Goal: Task Accomplishment & Management: Use online tool/utility

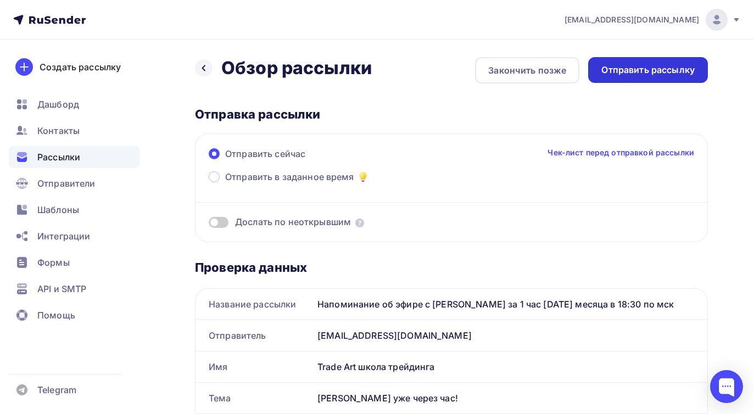
click at [669, 66] on div "Отправить рассылку" at bounding box center [648, 70] width 93 height 13
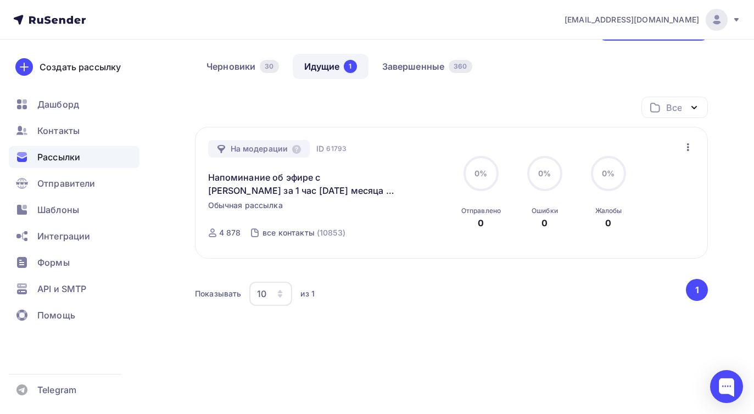
scroll to position [90, 0]
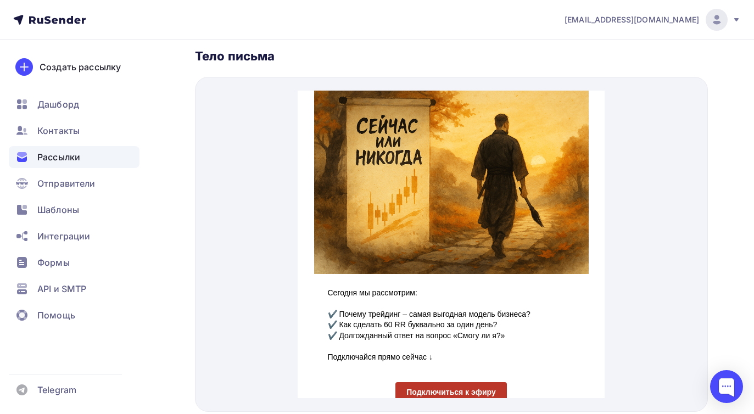
scroll to position [113, 0]
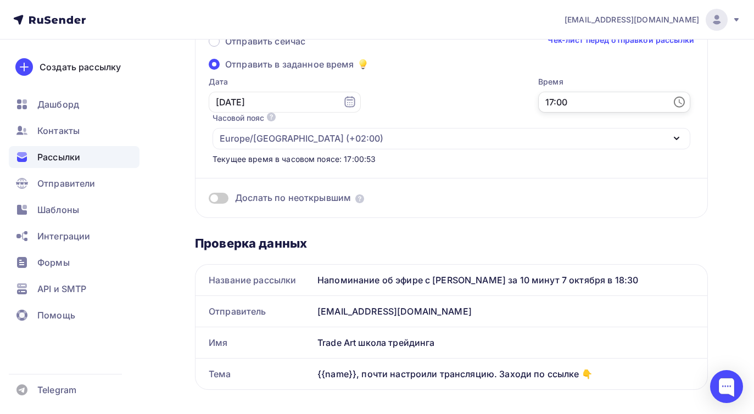
click at [538, 105] on input "17:00" at bounding box center [614, 102] width 152 height 21
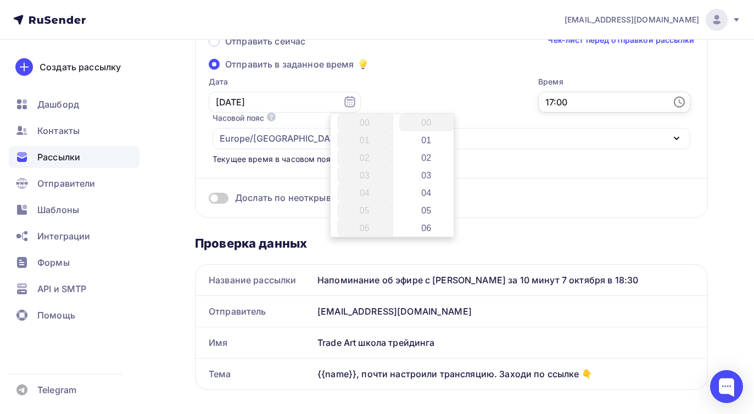
scroll to position [299, 0]
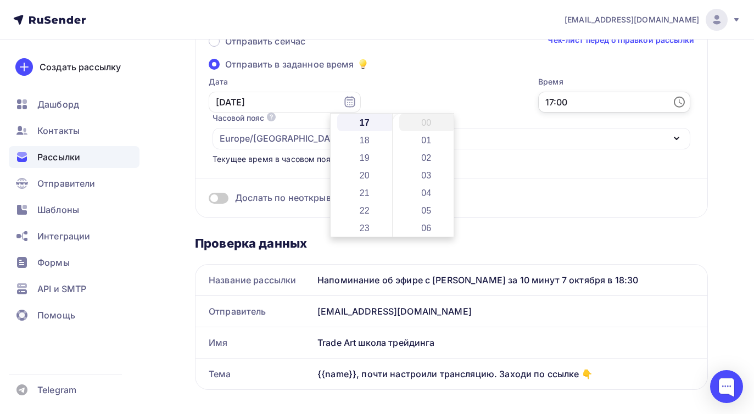
drag, startPoint x: 367, startPoint y: 102, endPoint x: 345, endPoint y: 101, distance: 22.0
click at [538, 101] on input "17:00" at bounding box center [614, 102] width 152 height 21
click at [429, 191] on li "20" at bounding box center [427, 189] width 57 height 18
type input "17:20"
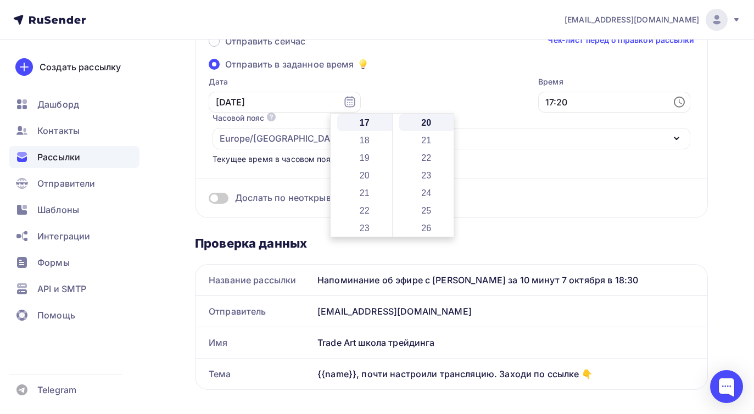
click at [423, 59] on div "Отправить сейчас Чек-лист перед отправкой рассылки Отправить в заданное время Д…" at bounding box center [451, 119] width 513 height 197
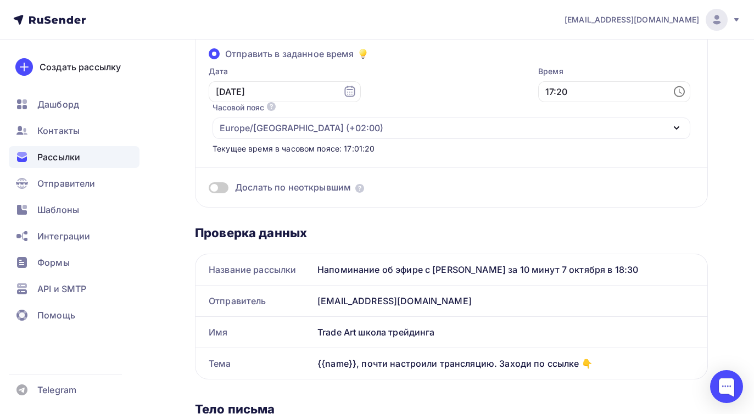
scroll to position [0, 0]
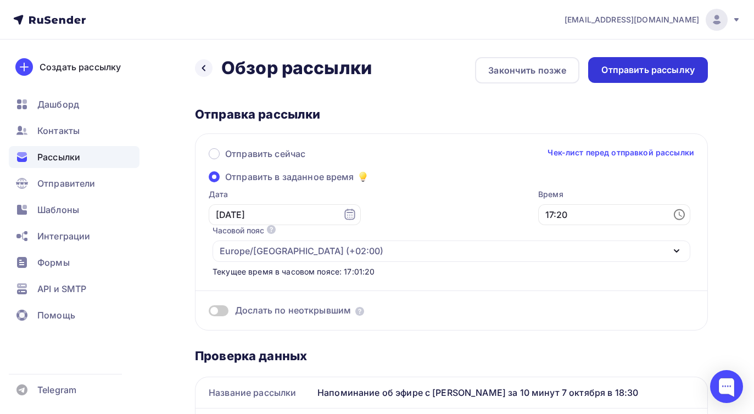
click at [651, 72] on div "Отправить рассылку" at bounding box center [648, 70] width 93 height 13
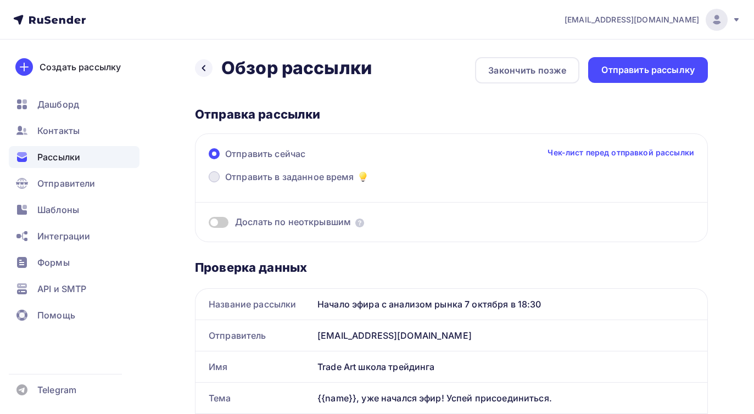
click at [294, 176] on span "Отправить в заданное время" at bounding box center [289, 176] width 129 height 13
click at [225, 184] on input "Отправить в заданное время" at bounding box center [225, 184] width 0 height 0
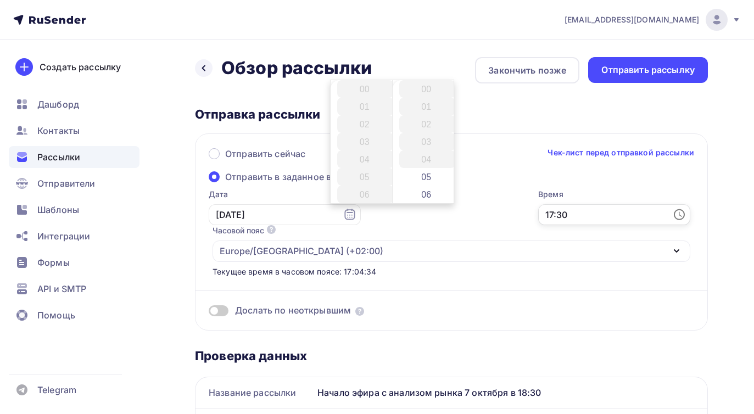
click at [538, 215] on input "17:30" at bounding box center [614, 214] width 152 height 21
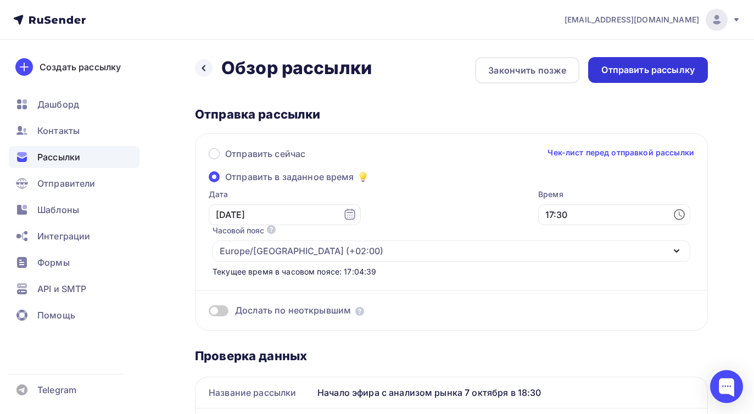
click at [649, 74] on div "Отправить рассылку" at bounding box center [648, 70] width 93 height 13
